Goal: Navigation & Orientation: Find specific page/section

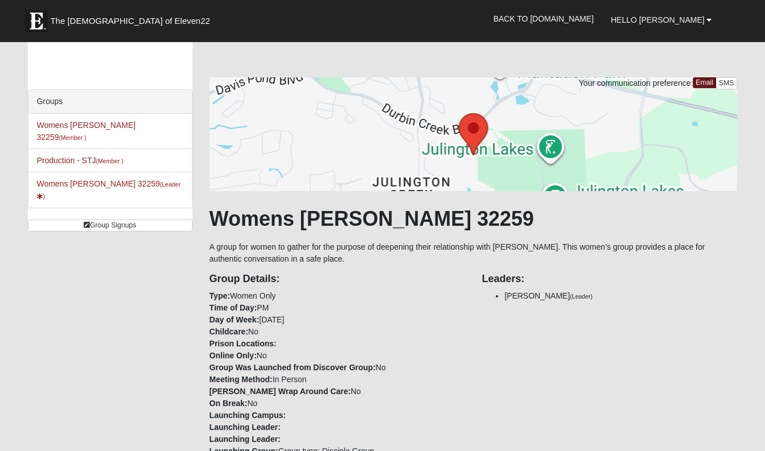
scroll to position [17, 0]
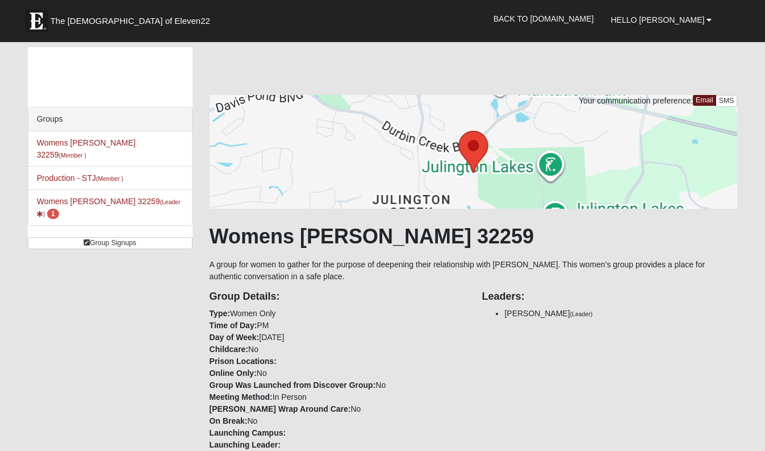
scroll to position [17, 0]
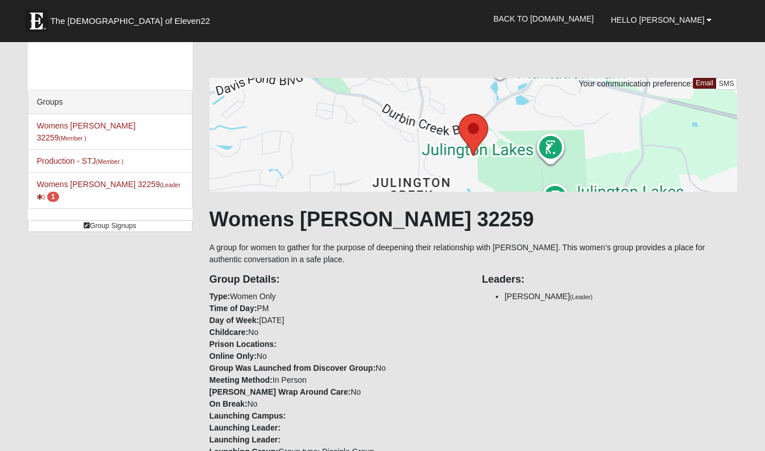
click at [91, 180] on link "Womens Iliff 32259 (Leader ) 1" at bounding box center [109, 190] width 144 height 21
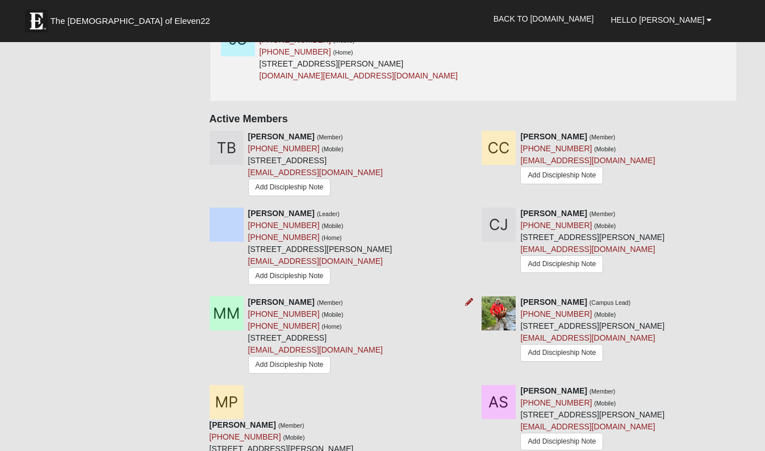
scroll to position [591, 0]
